Goal: Task Accomplishment & Management: Manage account settings

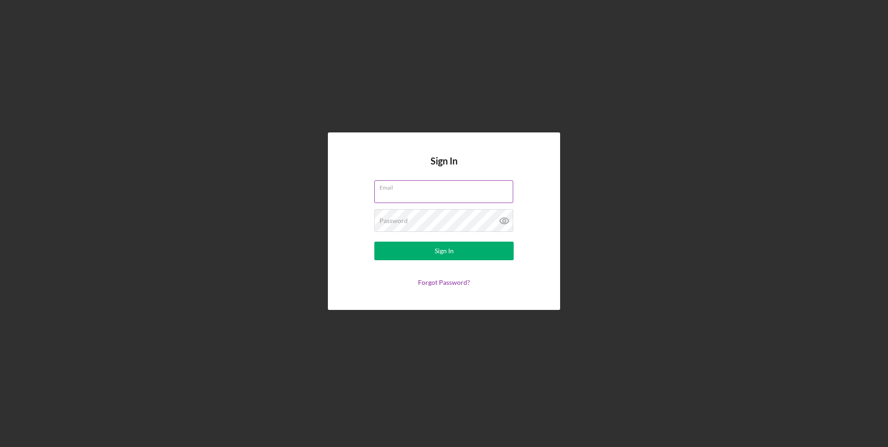
click at [382, 194] on input "Email" at bounding box center [443, 191] width 139 height 22
type input "[EMAIL_ADDRESS][DOMAIN_NAME]"
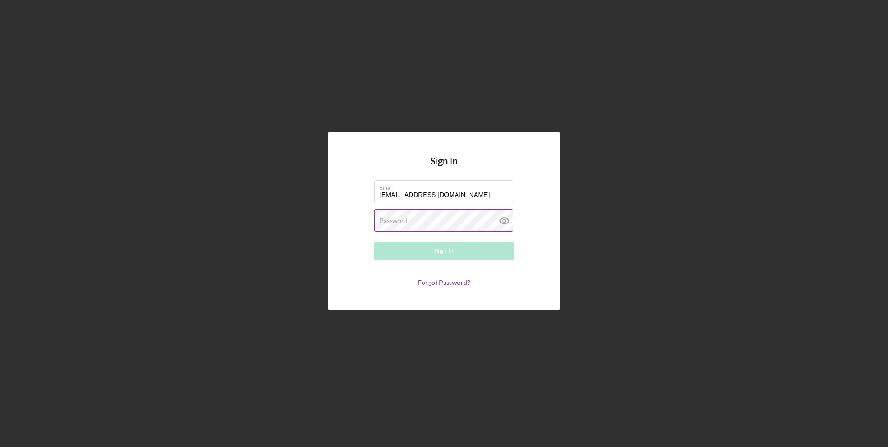
click at [402, 218] on label "Password" at bounding box center [393, 220] width 28 height 7
click at [439, 250] on div "Sign In" at bounding box center [444, 250] width 19 height 19
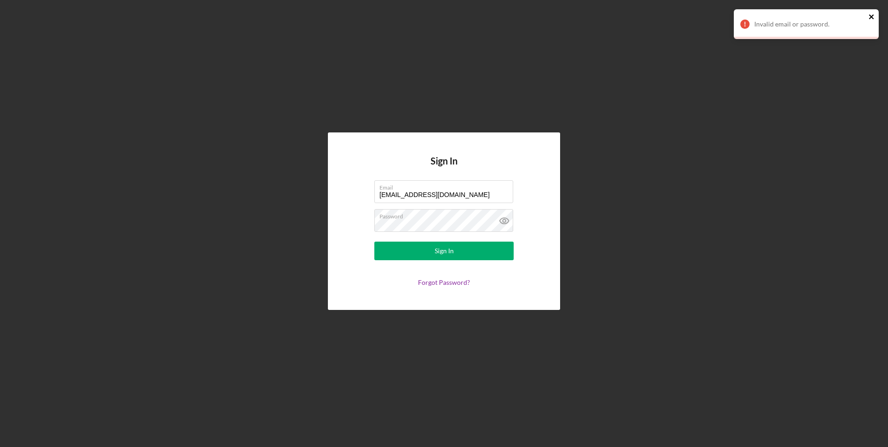
click at [869, 17] on icon "close" at bounding box center [871, 16] width 7 height 7
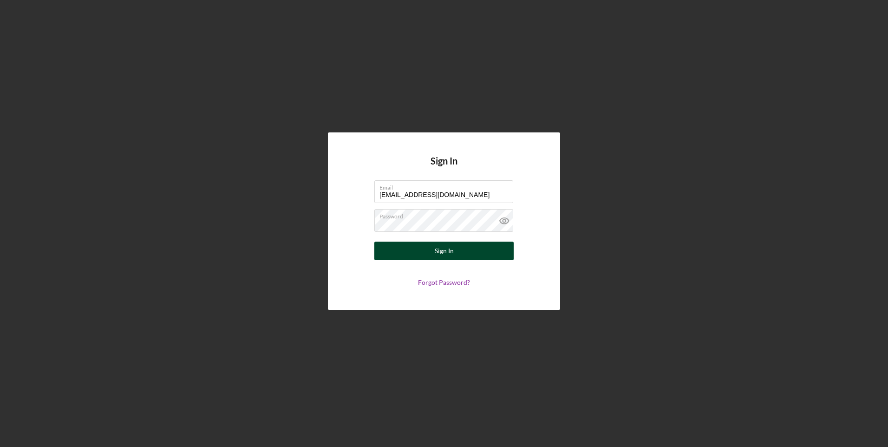
click at [436, 254] on div "Sign In" at bounding box center [444, 250] width 19 height 19
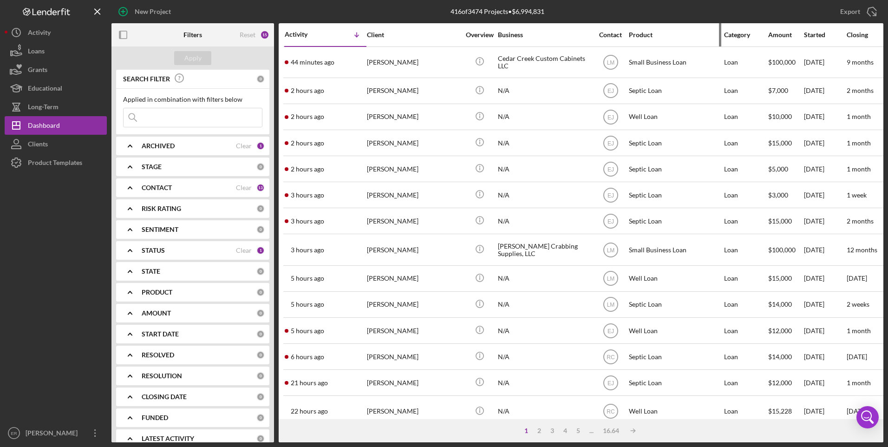
click at [643, 39] on div "Product" at bounding box center [675, 35] width 93 height 22
click at [644, 33] on div "Product" at bounding box center [675, 34] width 93 height 7
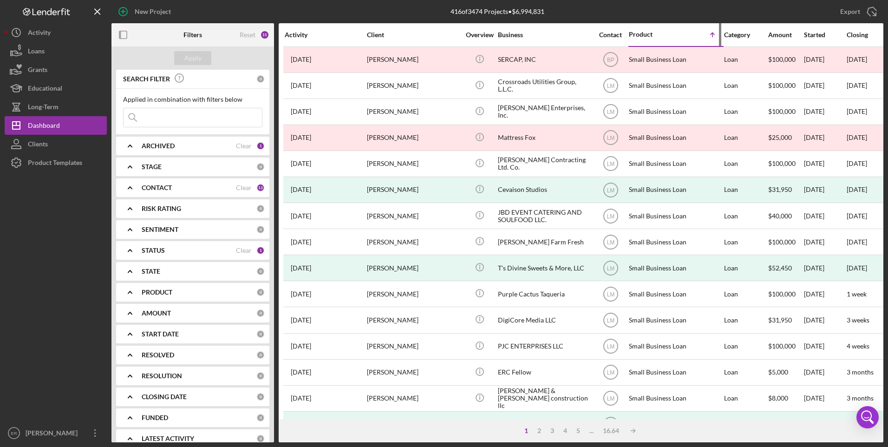
click at [641, 37] on div "Product" at bounding box center [652, 34] width 46 height 7
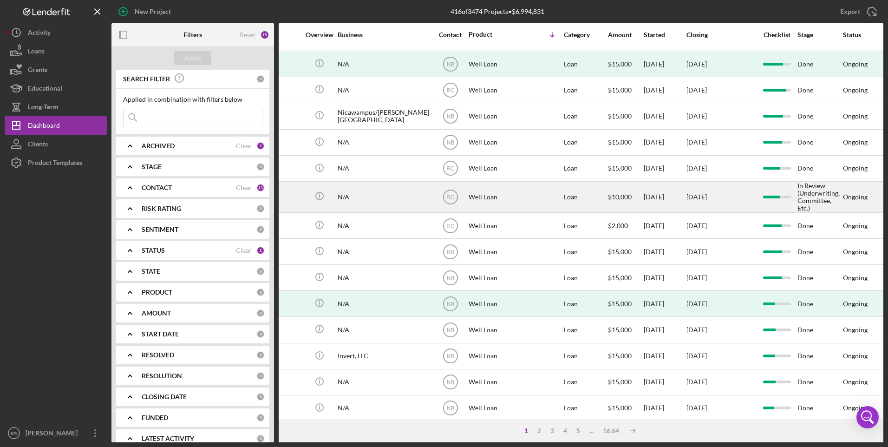
scroll to position [203, 160]
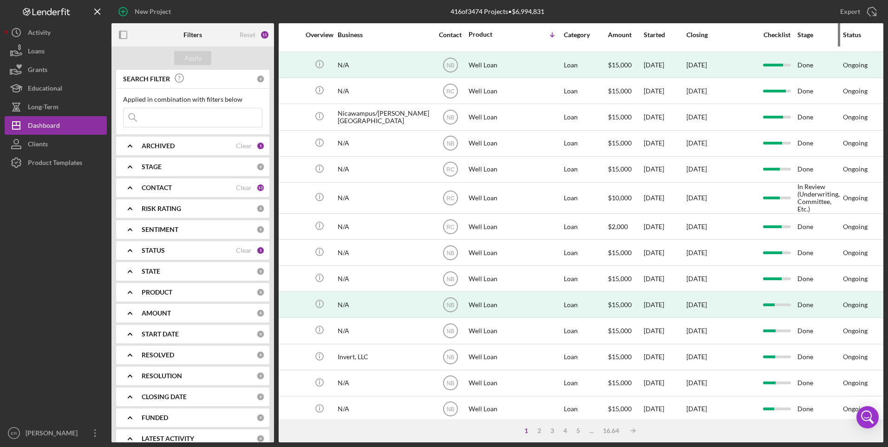
click at [806, 37] on div "Stage" at bounding box center [819, 34] width 45 height 7
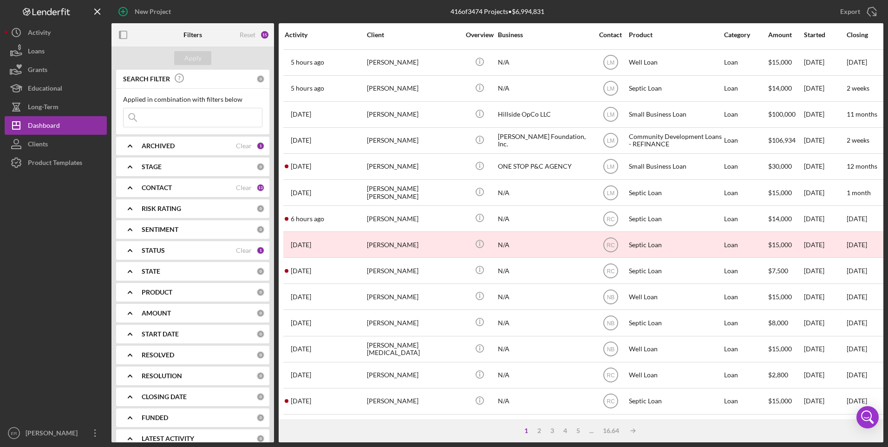
scroll to position [286, 0]
click at [55, 145] on button "Clients" at bounding box center [56, 144] width 102 height 19
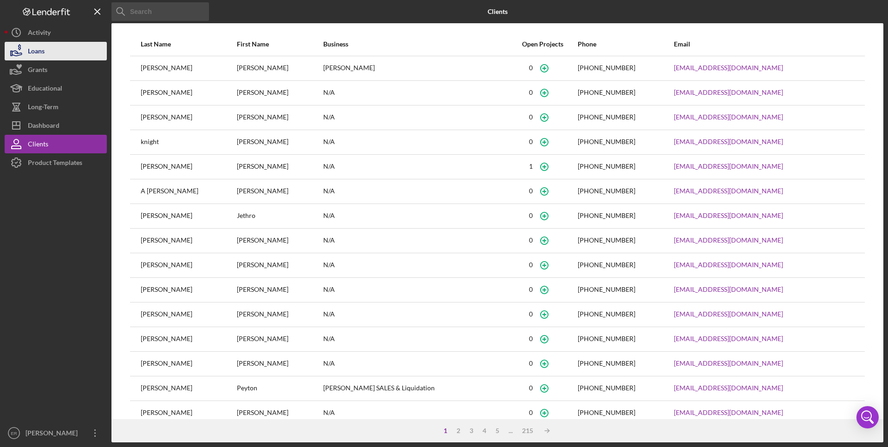
click at [43, 50] on div "Loans" at bounding box center [36, 52] width 17 height 21
